Goal: Check status: Check status

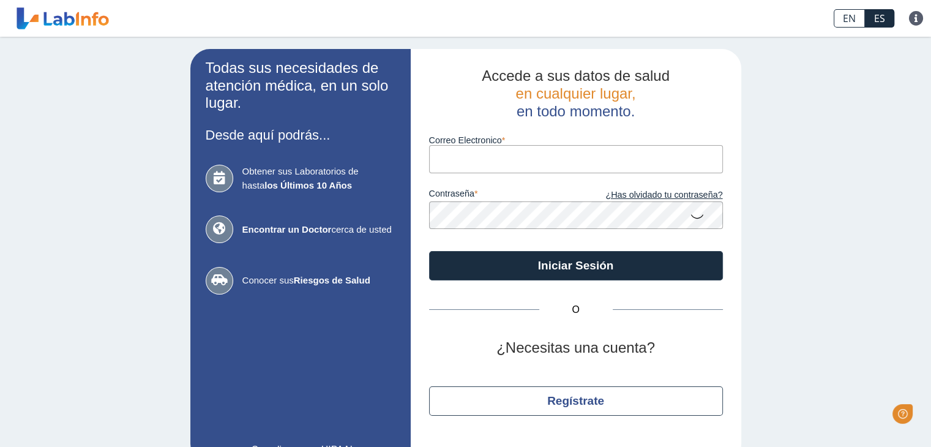
click at [470, 153] on input "Correo Electronico" at bounding box center [576, 159] width 294 height 28
type input "[EMAIL_ADDRESS][DOMAIN_NAME]"
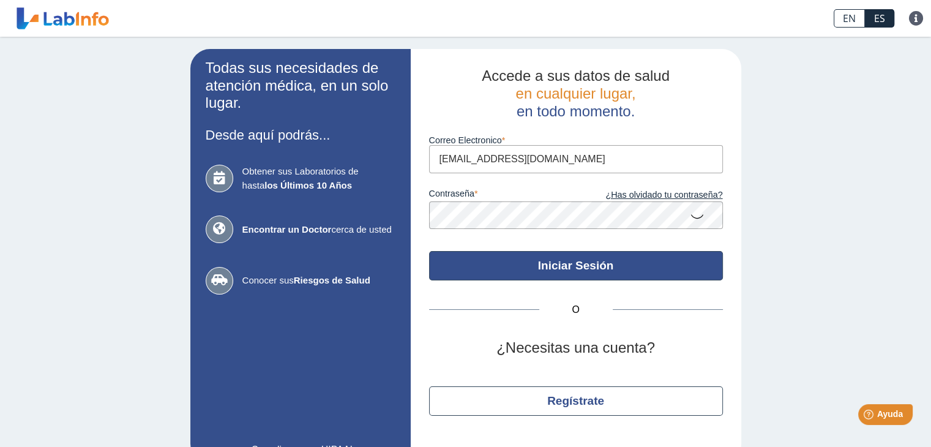
click at [512, 260] on button "Iniciar Sesión" at bounding box center [576, 265] width 294 height 29
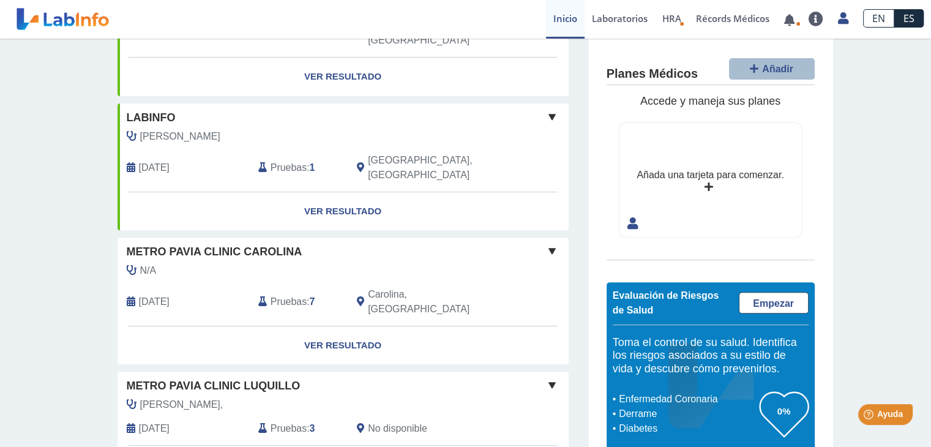
scroll to position [460, 0]
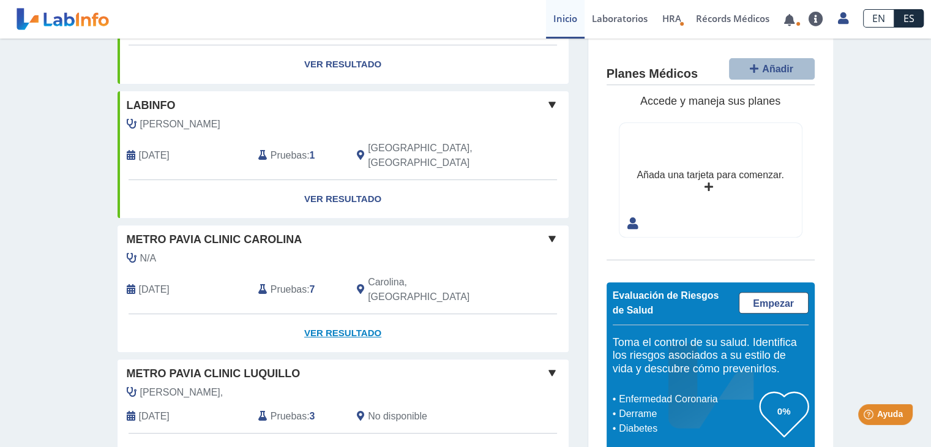
click at [351, 314] on link "Ver Resultado" at bounding box center [342, 333] width 451 height 39
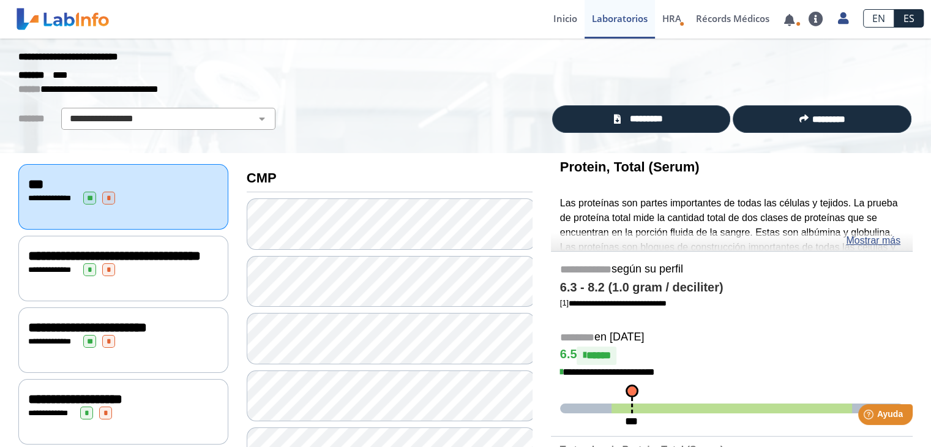
scroll to position [19, 0]
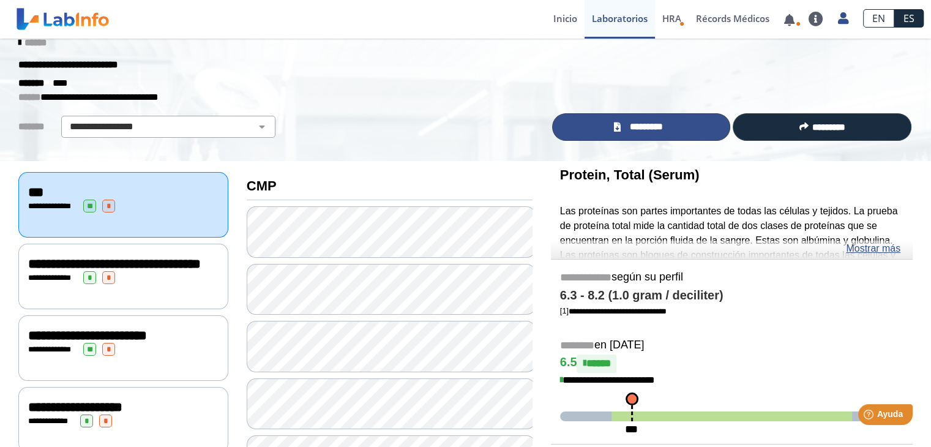
click at [681, 120] on link "*********" at bounding box center [641, 127] width 179 height 28
